Goal: Task Accomplishment & Management: Complete application form

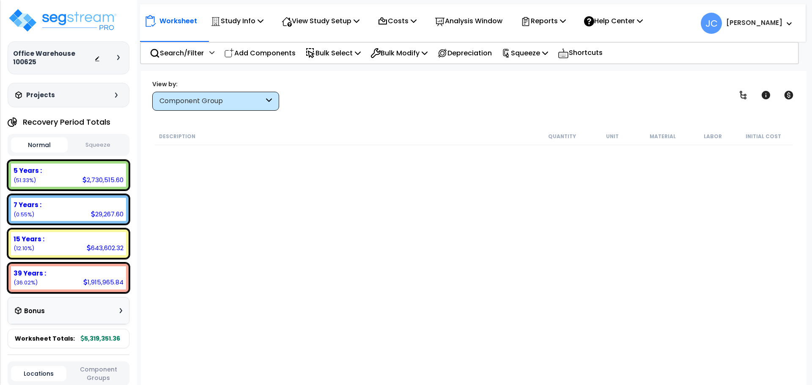
select select "2025"
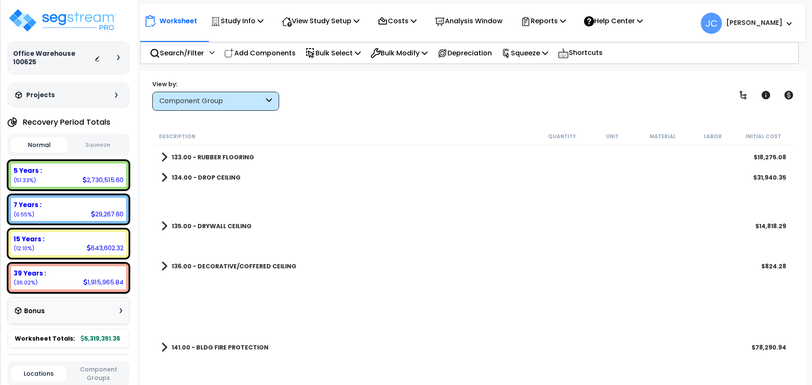
scroll to position [8737, 0]
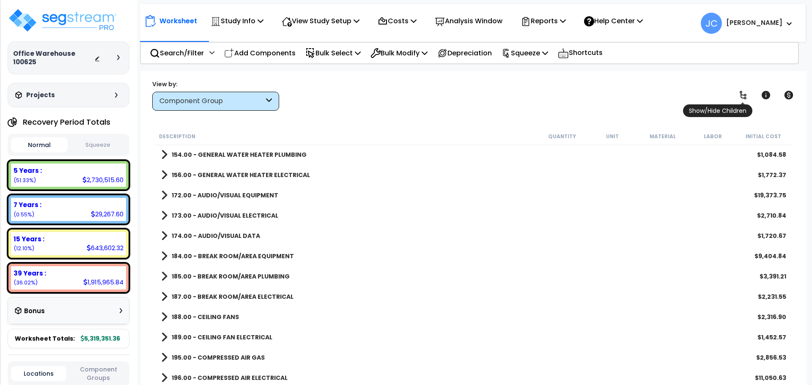
click at [744, 95] on icon at bounding box center [743, 95] width 7 height 8
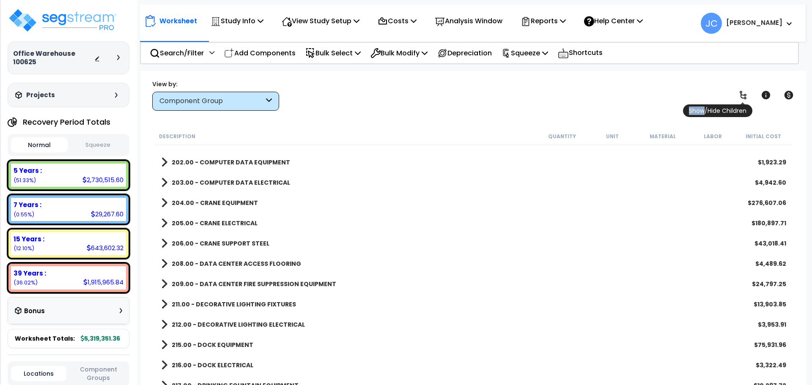
click at [744, 95] on icon at bounding box center [743, 95] width 7 height 8
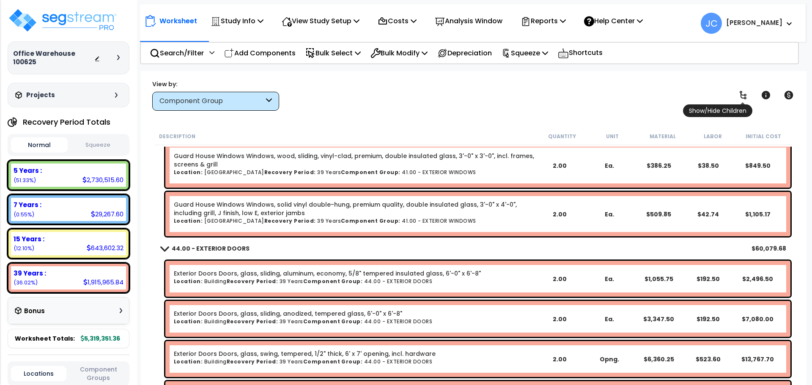
click at [744, 95] on icon at bounding box center [743, 95] width 7 height 8
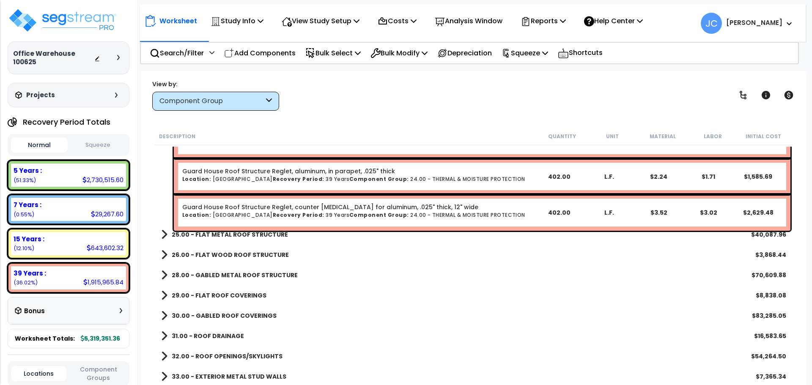
scroll to position [2234, 0]
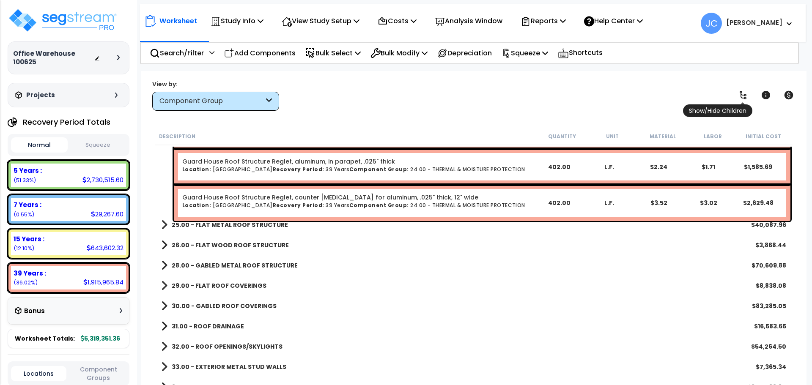
click at [739, 96] on icon at bounding box center [743, 95] width 10 height 10
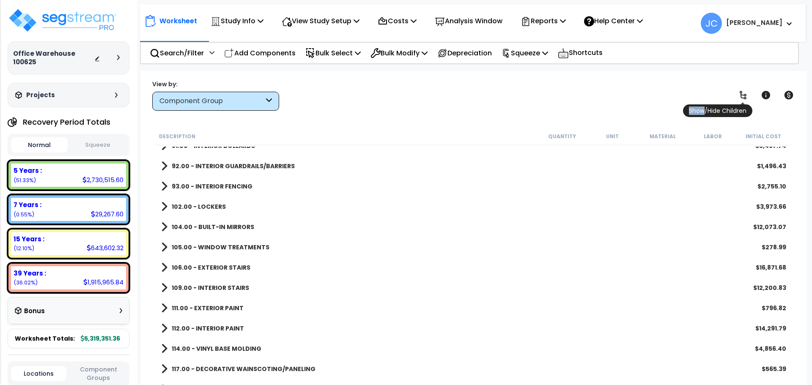
click at [739, 96] on icon at bounding box center [743, 95] width 10 height 10
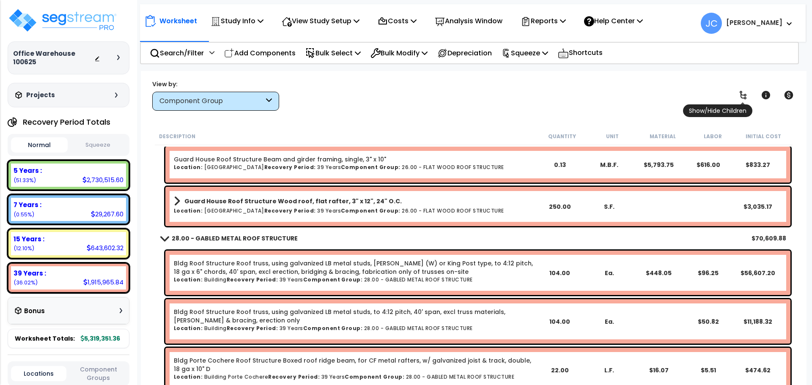
click at [739, 96] on icon at bounding box center [743, 95] width 10 height 10
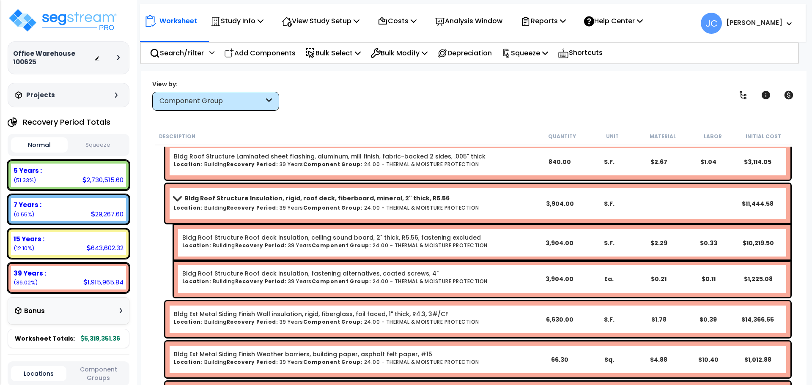
scroll to position [2981, 0]
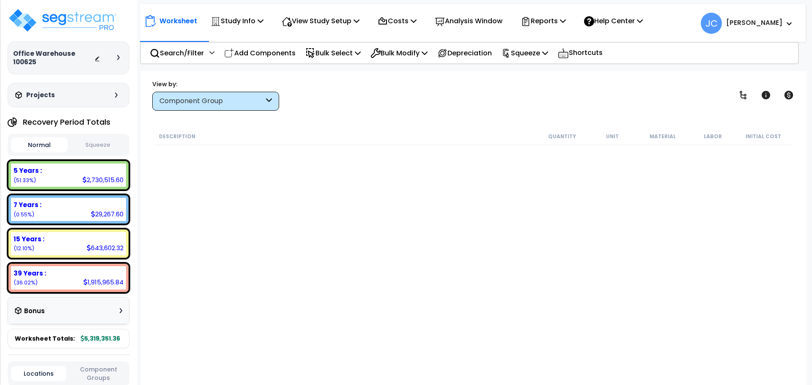
scroll to position [2953, 0]
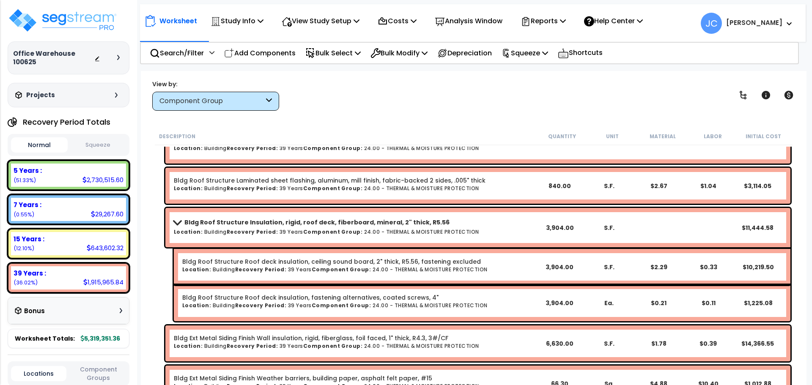
select select "2025"
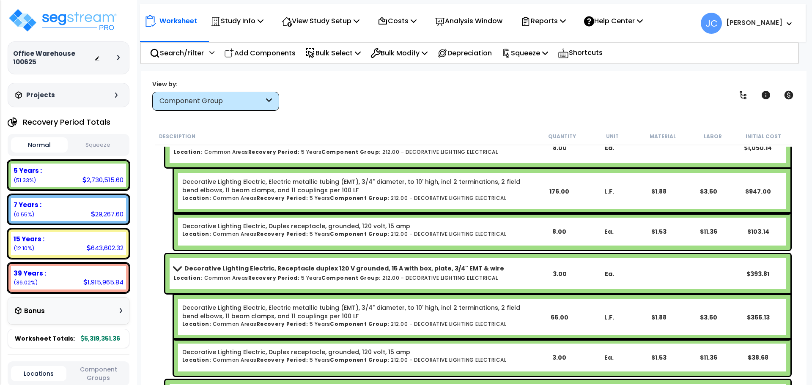
scroll to position [45523, 0]
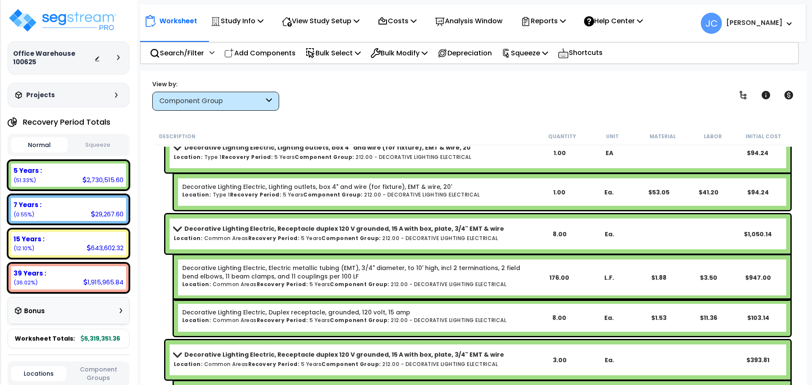
click at [753, 27] on b "[PERSON_NAME]" at bounding box center [754, 22] width 56 height 9
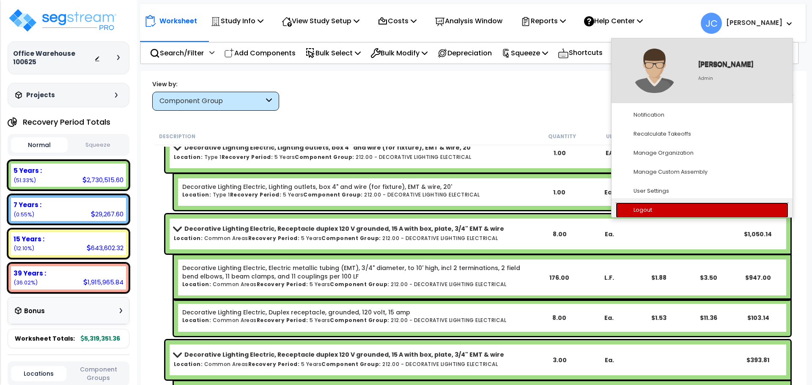
click at [676, 205] on link "Logout" at bounding box center [702, 211] width 173 height 16
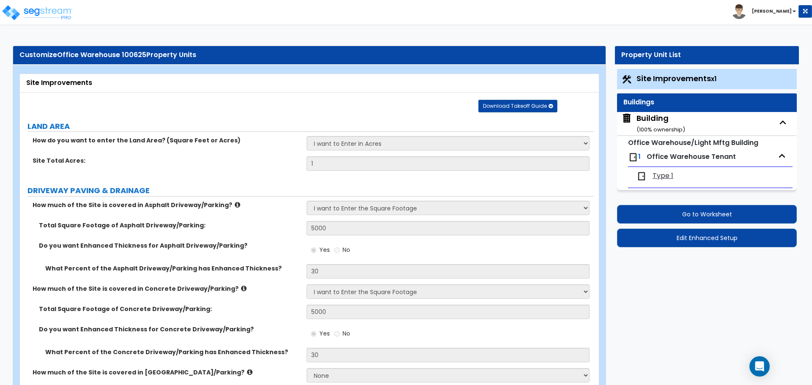
select select "2"
select select "1"
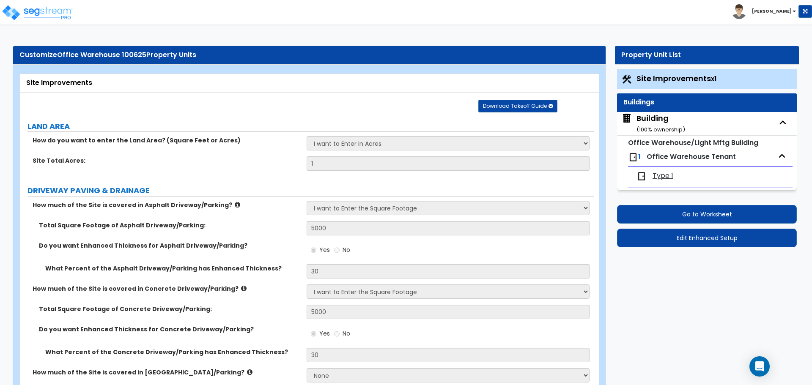
select select "1"
select select "2"
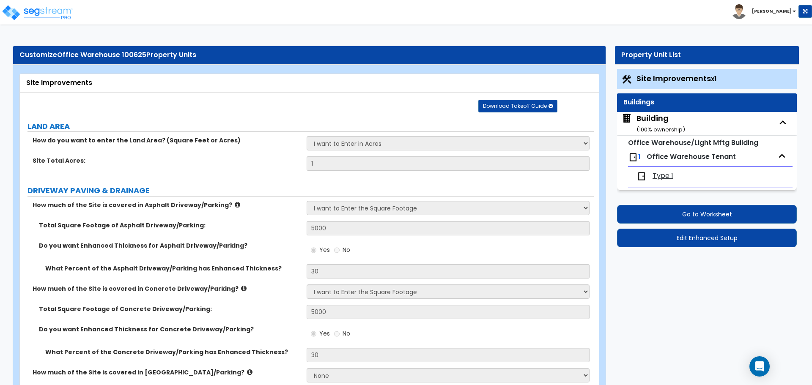
select select "4"
select select "2"
select select "1"
select select "2"
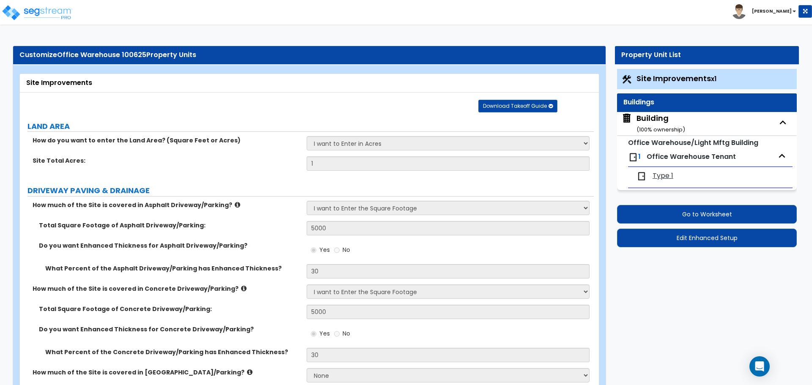
select select "2"
select select "1"
select select "2"
select select "6"
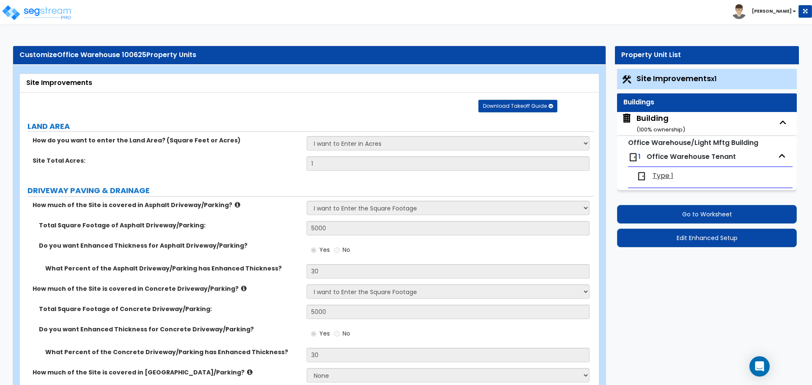
select select "11"
select select "2"
select select "3"
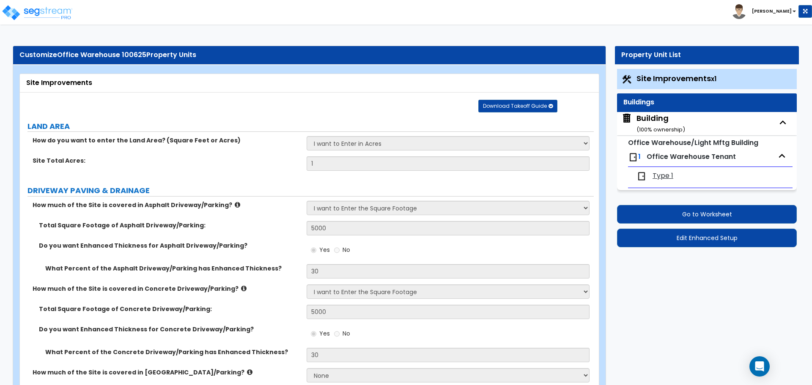
select select "2"
select select "1"
select select "2"
select select "1"
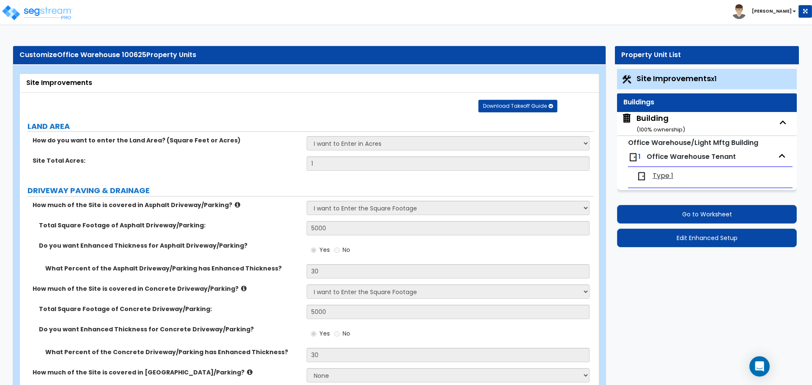
select select "1"
select select "7"
select select "2"
select select "1"
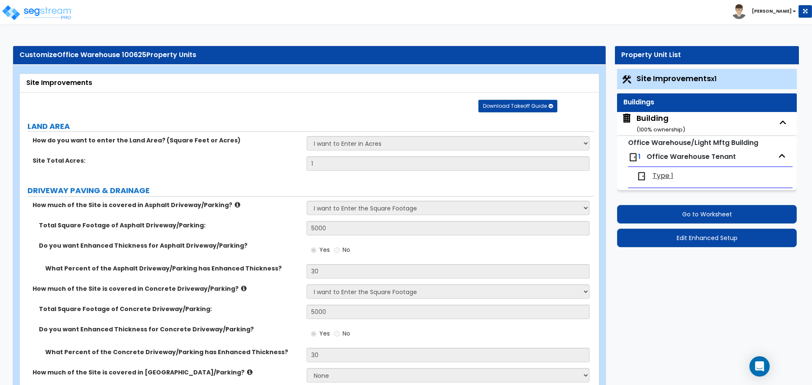
select select "1"
select select "16"
select select "1"
select select "5"
select select "4"
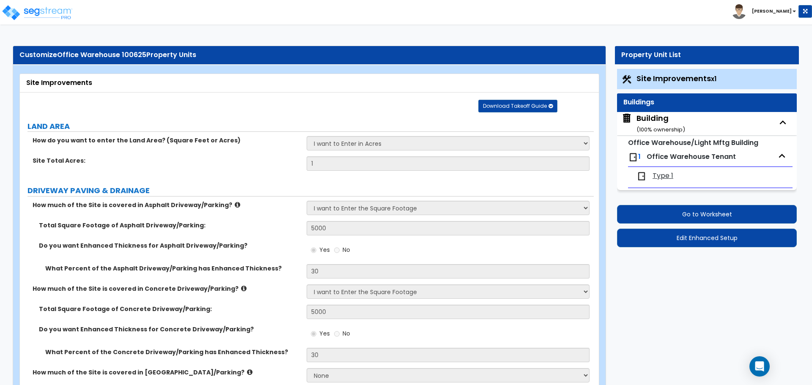
select select "1"
select select "5"
select select "1"
select select "2"
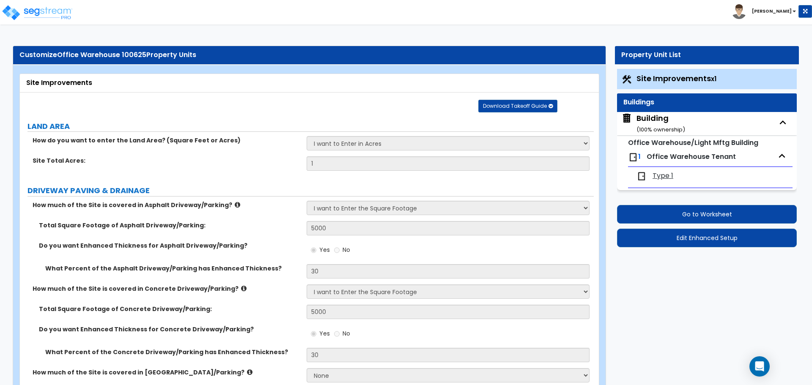
select select "2"
select select "4"
select select "2"
select select "1"
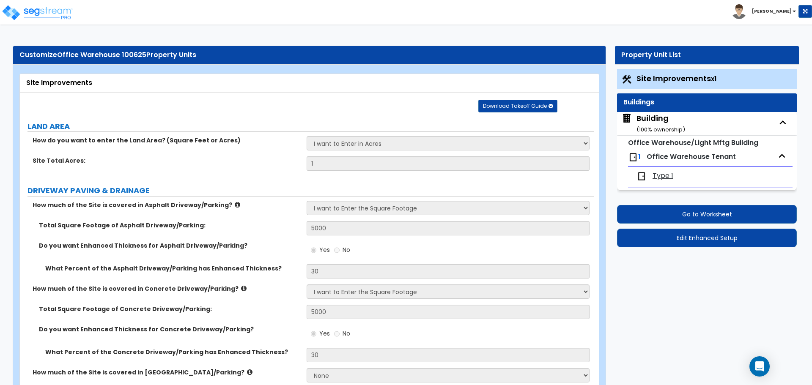
select select "2"
select select "1"
select select "2"
select select "1"
select select "2"
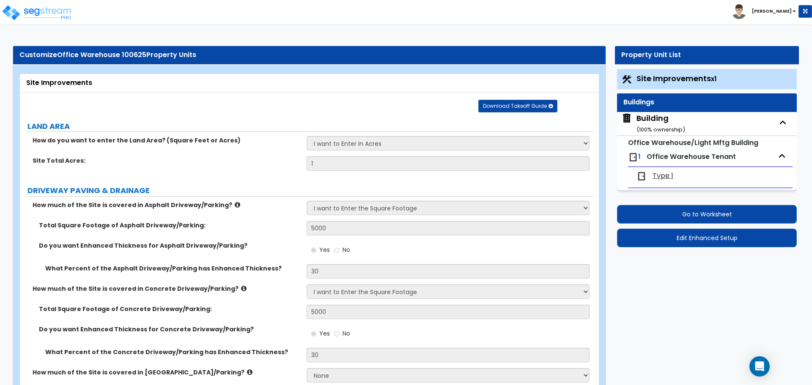
select select "1"
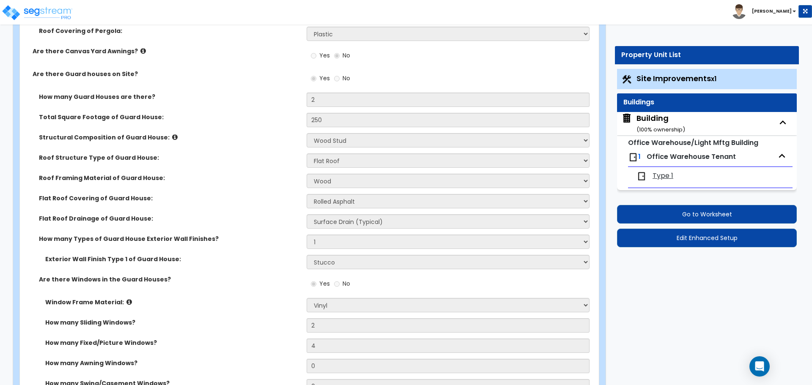
scroll to position [2844, 0]
